Goal: Task Accomplishment & Management: Use online tool/utility

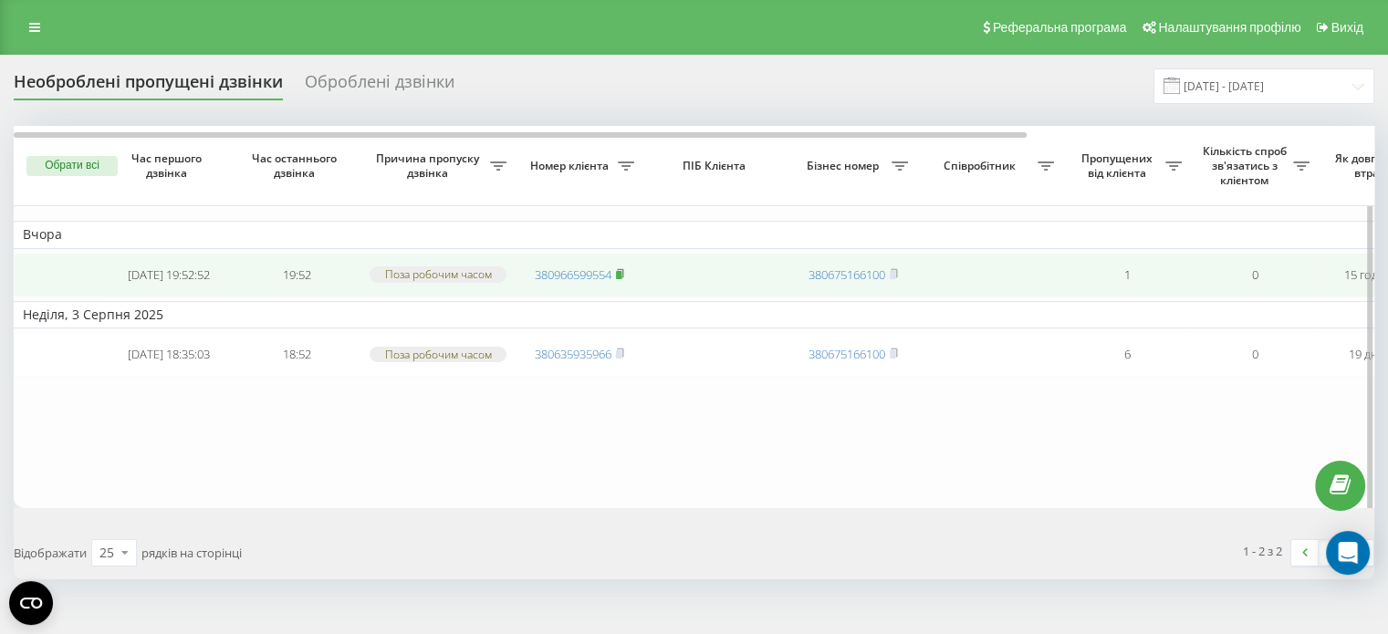
click at [621, 277] on rect at bounding box center [618, 275] width 5 height 8
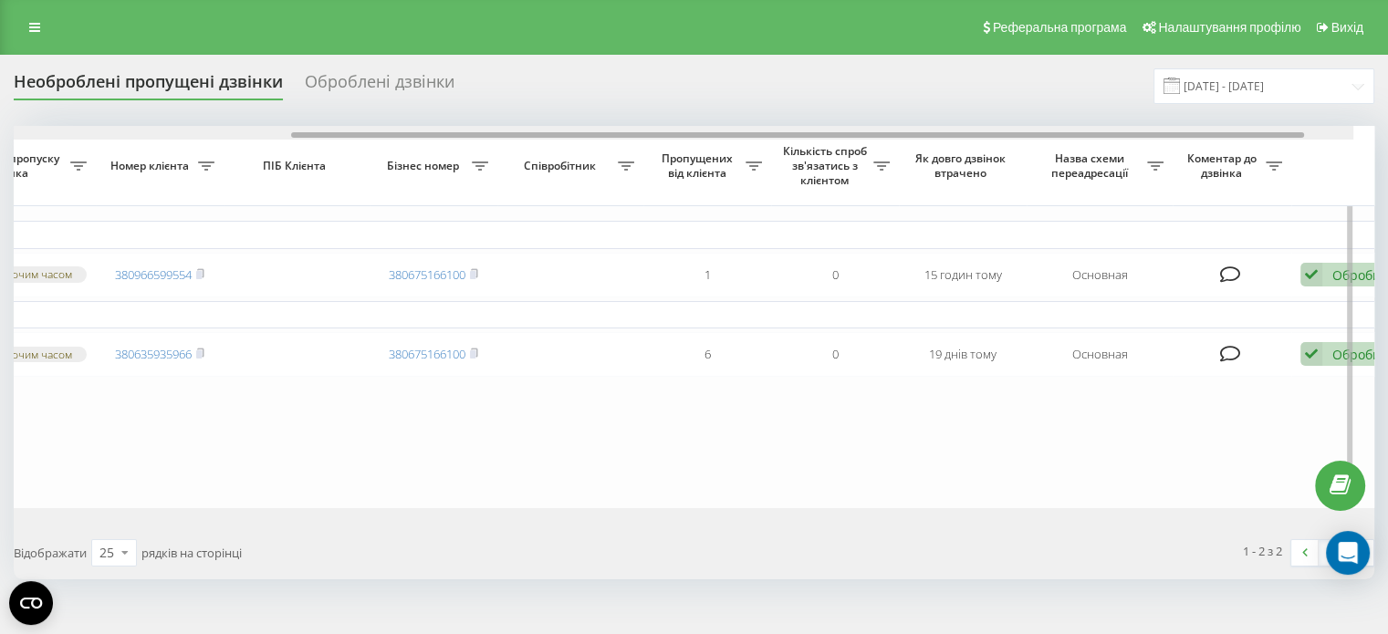
drag, startPoint x: 896, startPoint y: 135, endPoint x: 1211, endPoint y: 140, distance: 314.9
click at [1211, 140] on div "Обрати всі Час першого дзвінка Час останнього дзвінка Причина пропуску дзвінка …" at bounding box center [694, 317] width 1361 height 382
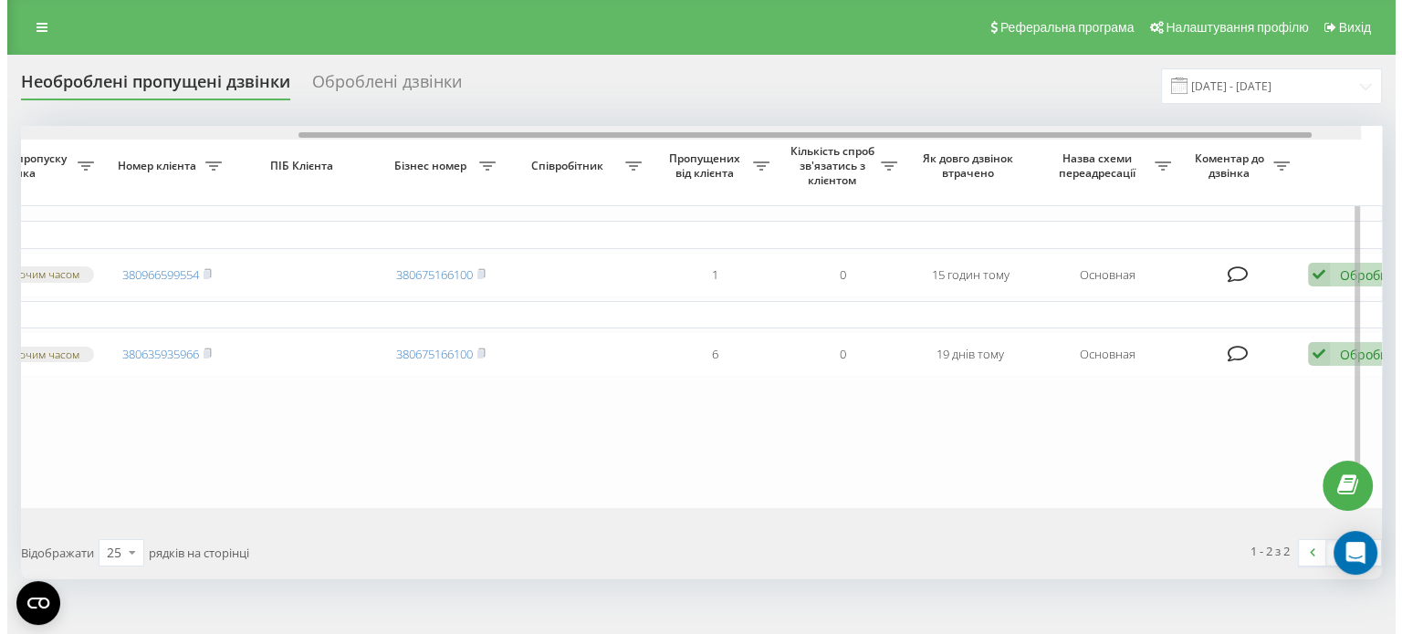
scroll to position [0, 423]
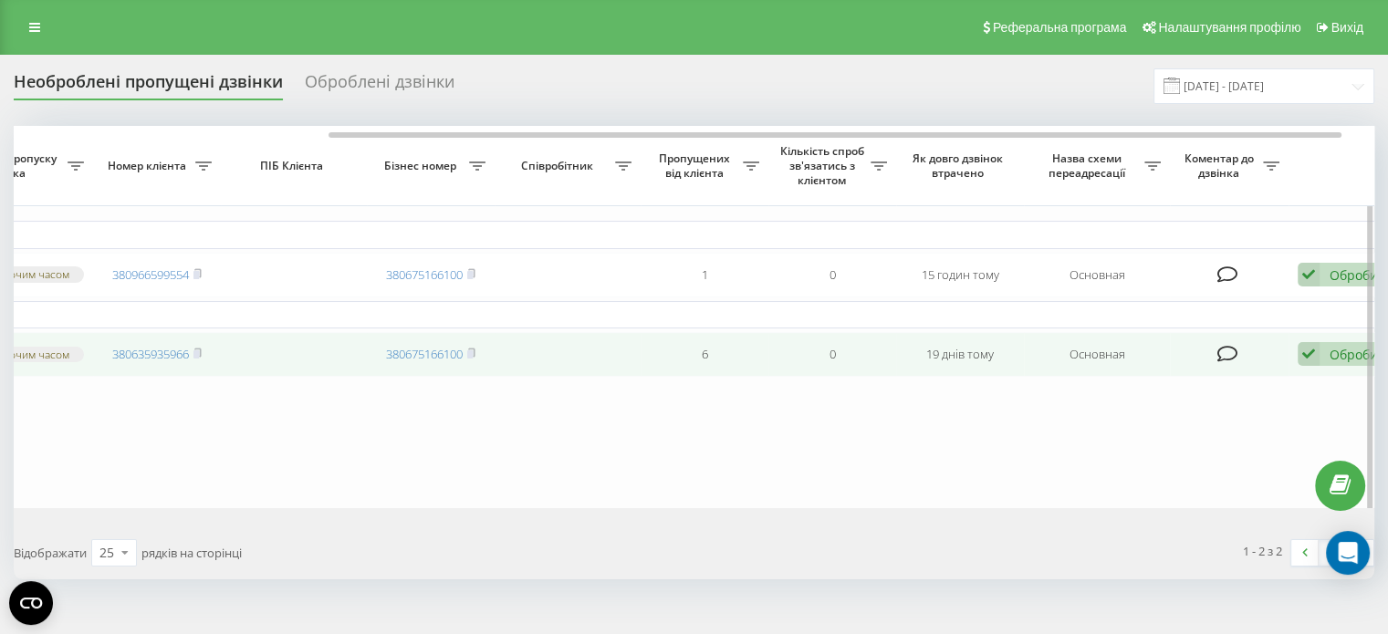
click at [1332, 363] on div "Обробити" at bounding box center [1361, 354] width 63 height 17
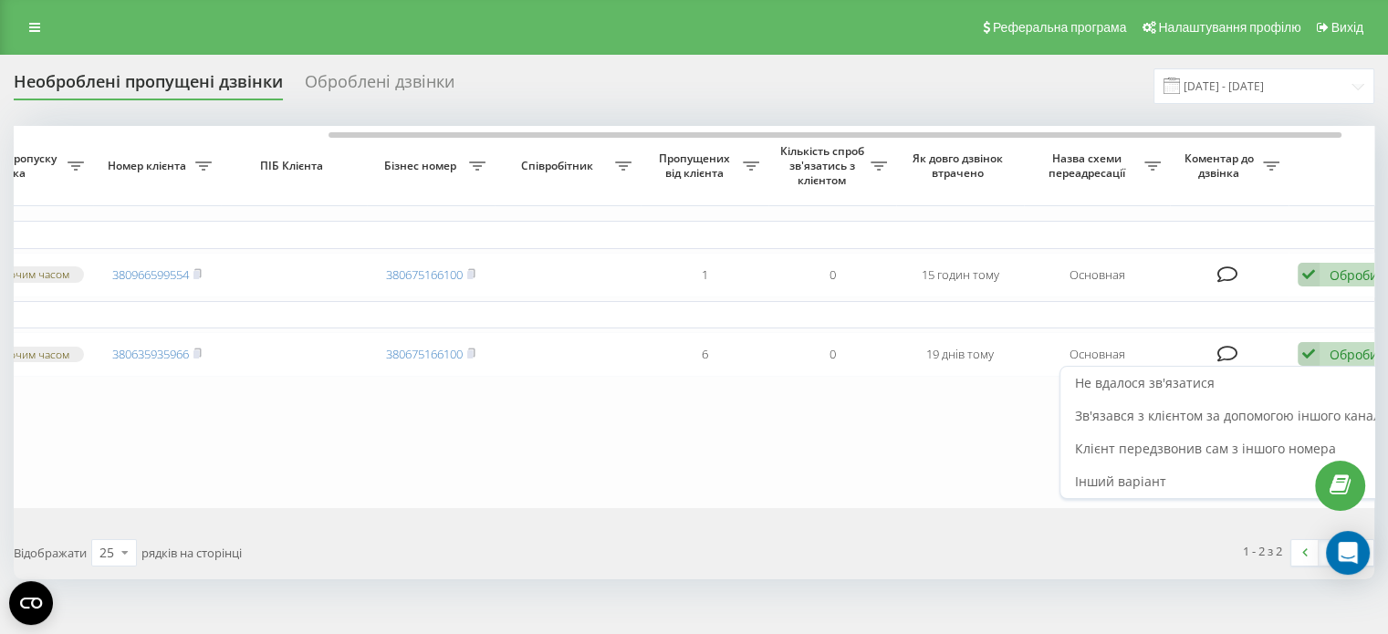
click at [1145, 392] on span "Не вдалося зв'язатися" at bounding box center [1145, 382] width 140 height 17
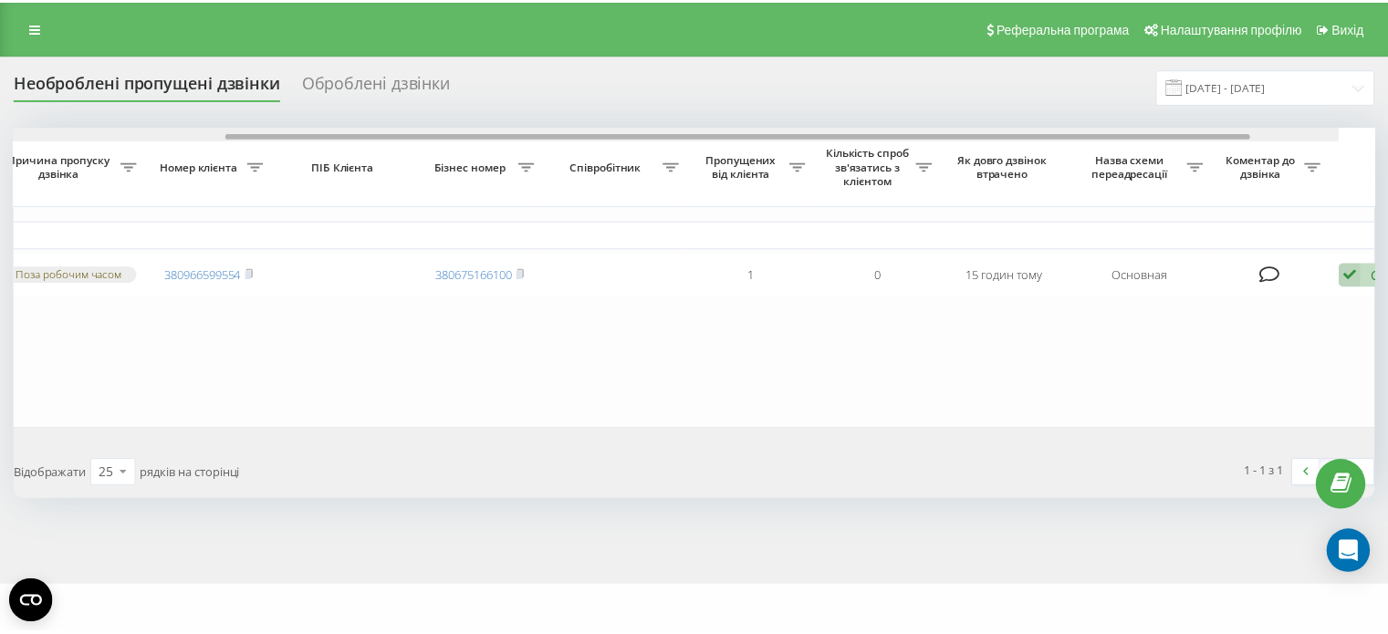
scroll to position [0, 450]
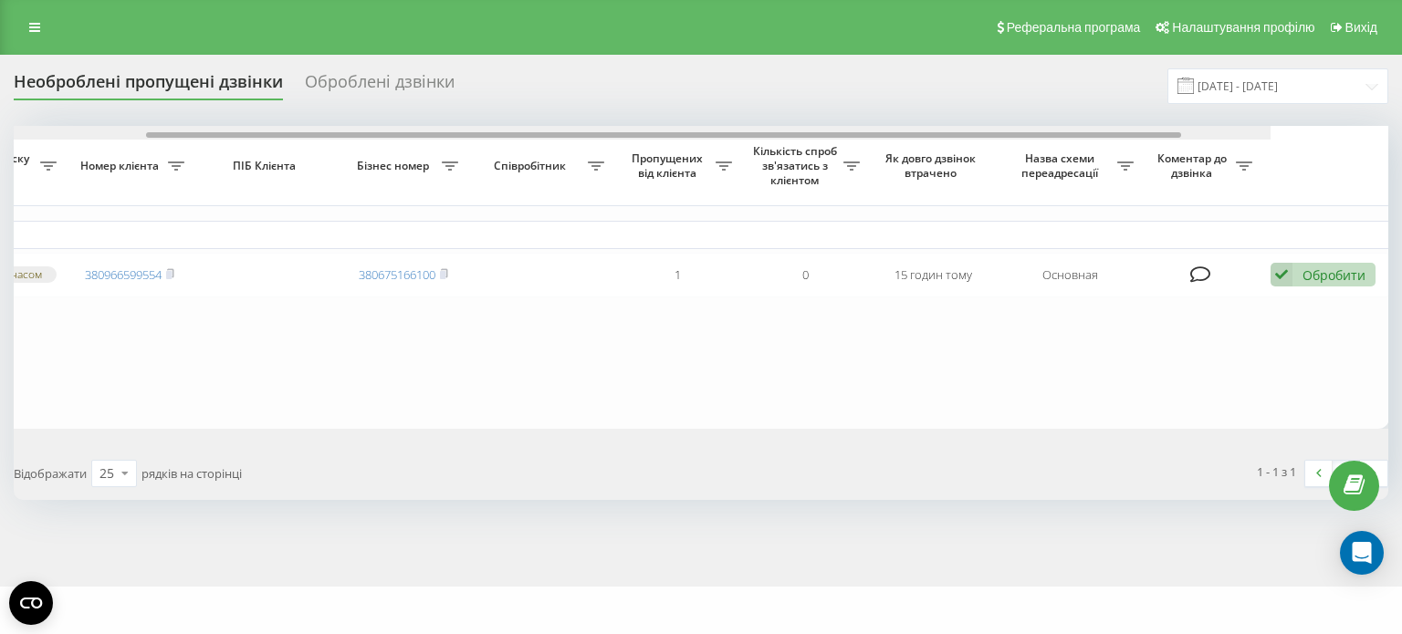
drag, startPoint x: 755, startPoint y: 136, endPoint x: 1100, endPoint y: 139, distance: 345.0
click at [1100, 139] on div at bounding box center [583, 133] width 1375 height 14
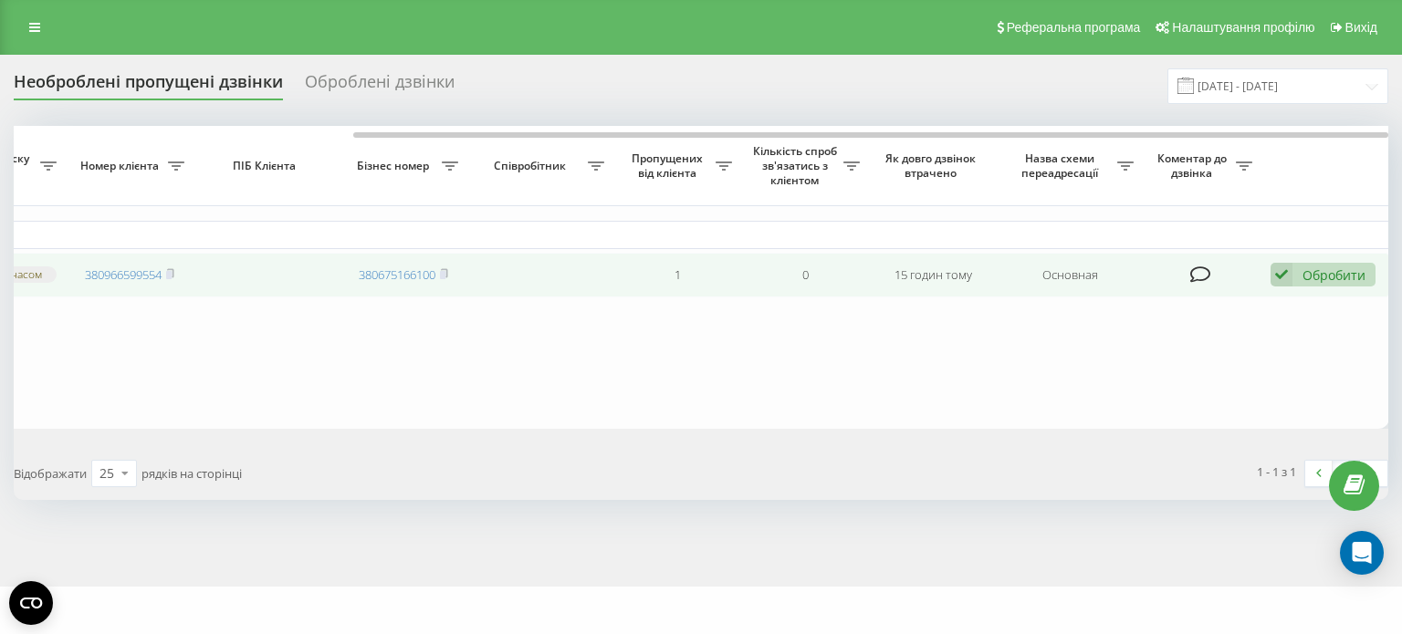
click at [1318, 273] on div "Обробити" at bounding box center [1333, 275] width 63 height 17
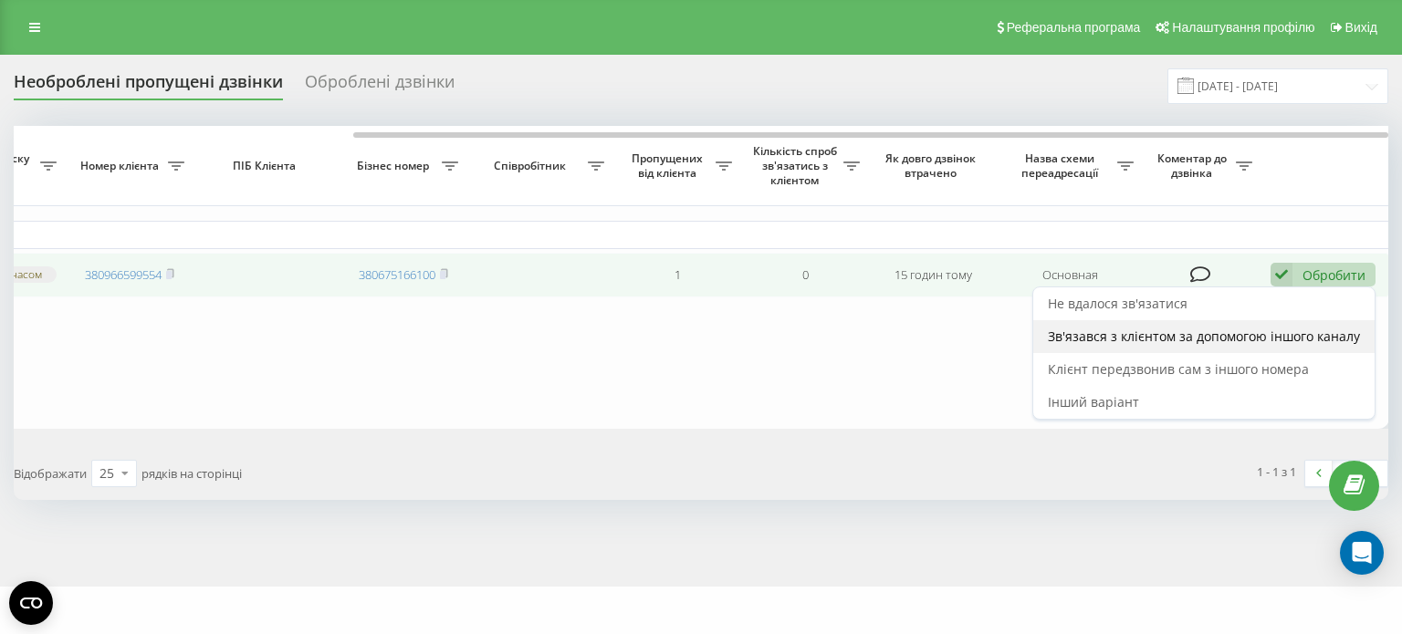
click at [1150, 345] on span "Зв'язався з клієнтом за допомогою іншого каналу" at bounding box center [1204, 336] width 312 height 17
